Goal: Find contact information: Find contact information

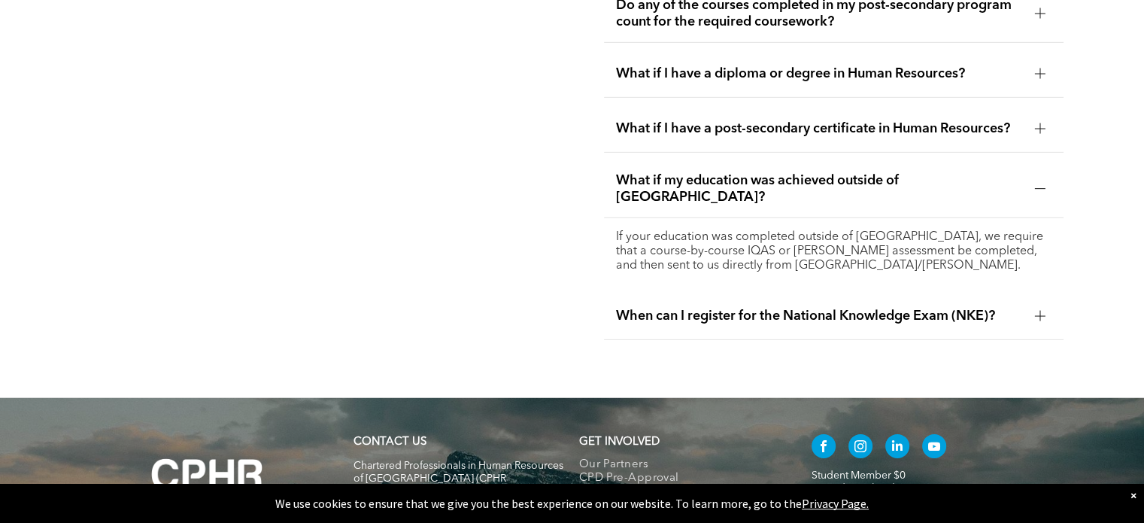
scroll to position [4831, 0]
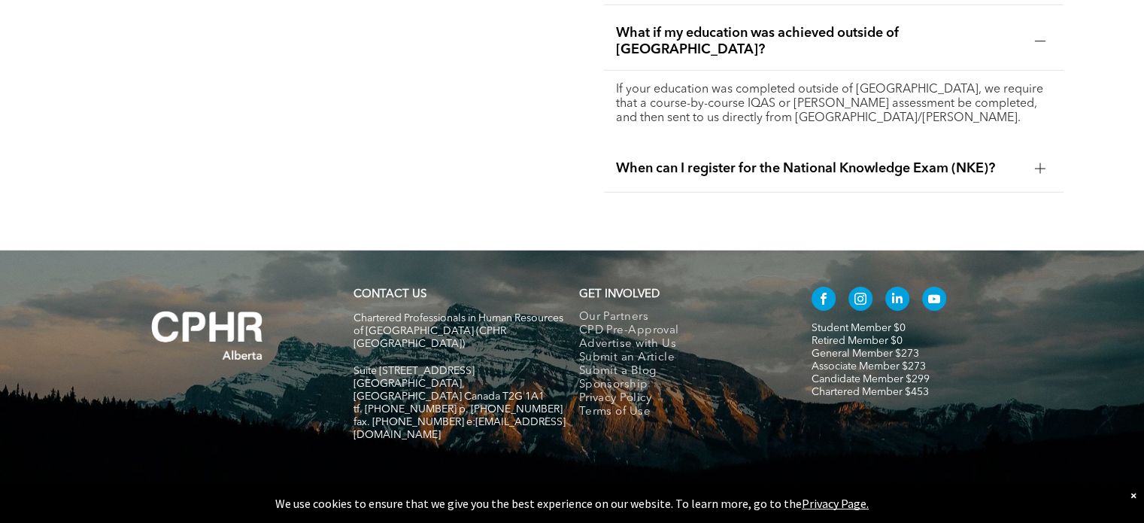
click at [837, 323] on link "Student Member $0" at bounding box center [859, 328] width 94 height 11
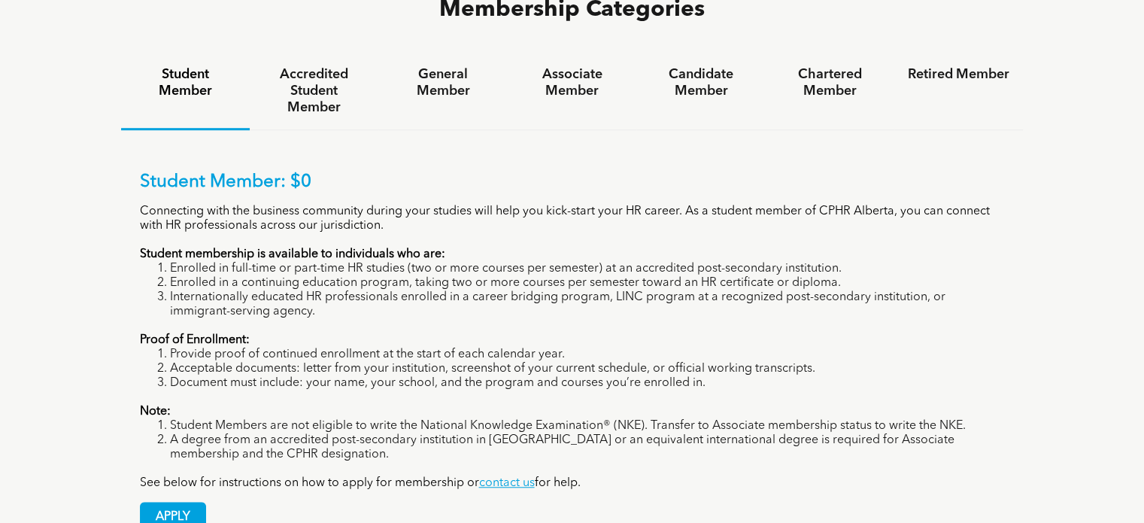
scroll to position [1056, 0]
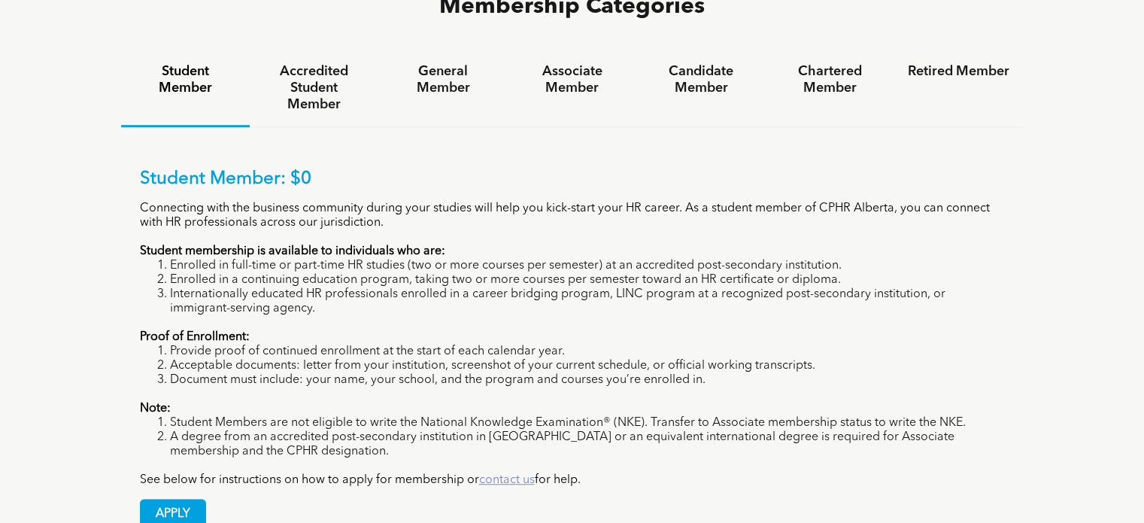
click at [488, 474] on link "contact us" at bounding box center [507, 480] width 56 height 12
click at [26, 150] on div "Membership Categories Student Member Accredited Student Member General Member A…" at bounding box center [572, 270] width 1144 height 662
click at [509, 474] on link "contact us" at bounding box center [507, 480] width 56 height 12
click at [35, 117] on div "Membership Categories Student Member Accredited Student Member General Member A…" at bounding box center [572, 270] width 1144 height 662
